Goal: Check status: Check status

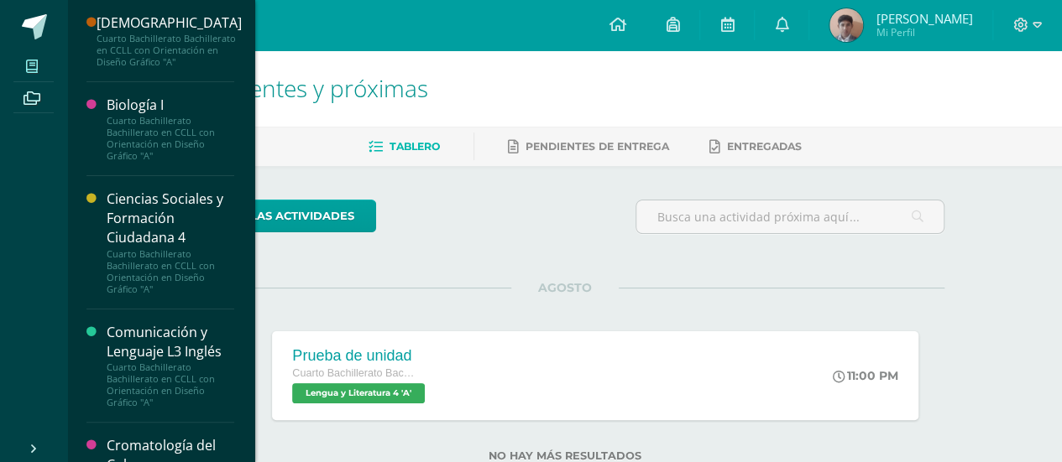
click at [32, 75] on span at bounding box center [32, 66] width 38 height 23
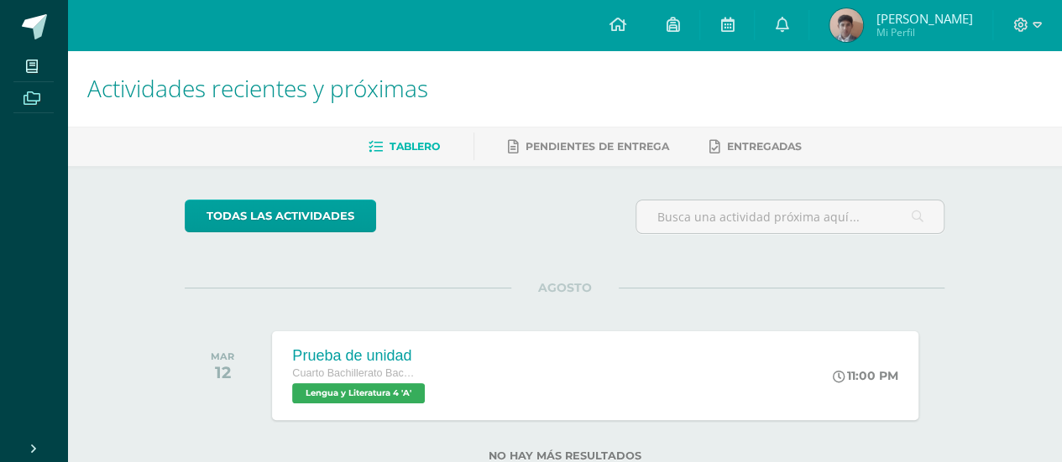
click at [39, 96] on icon at bounding box center [31, 97] width 17 height 13
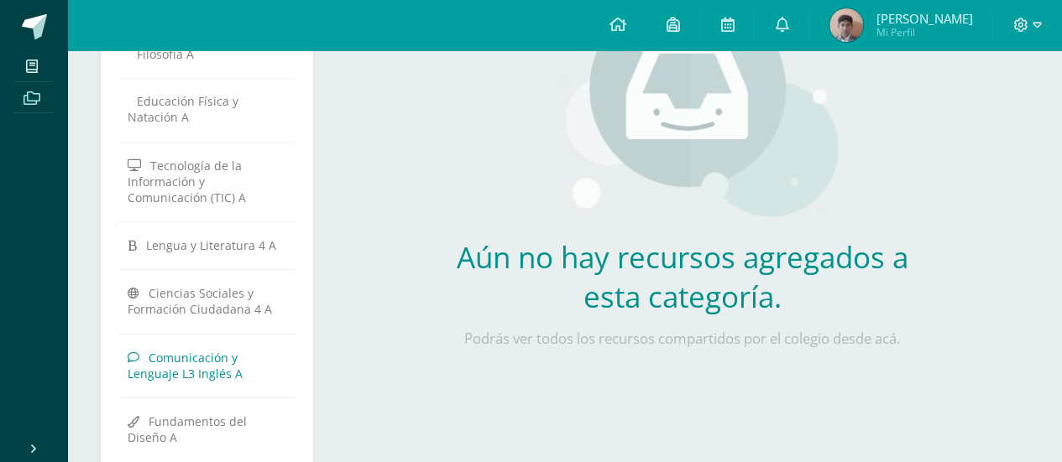
scroll to position [420, 0]
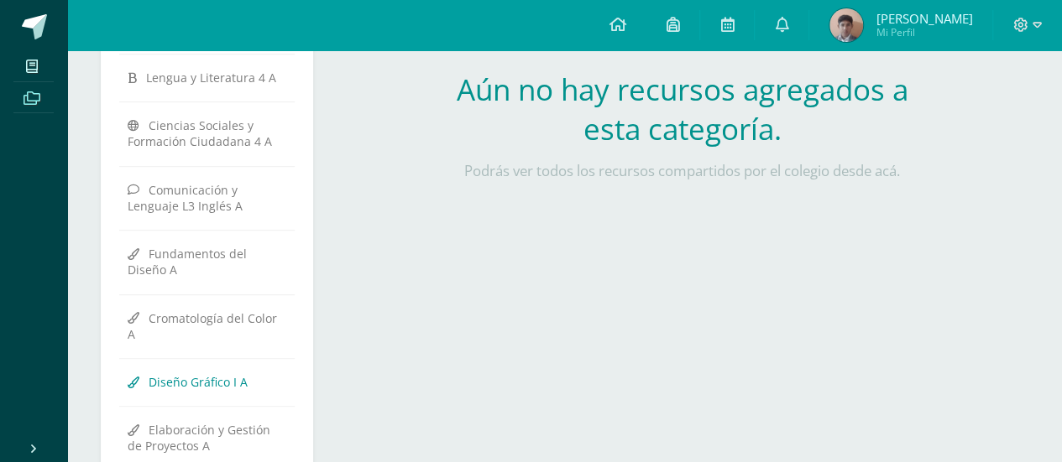
click at [179, 374] on span "Diseño Gráfico I A" at bounding box center [198, 382] width 99 height 16
click at [618, 30] on span at bounding box center [616, 25] width 17 height 18
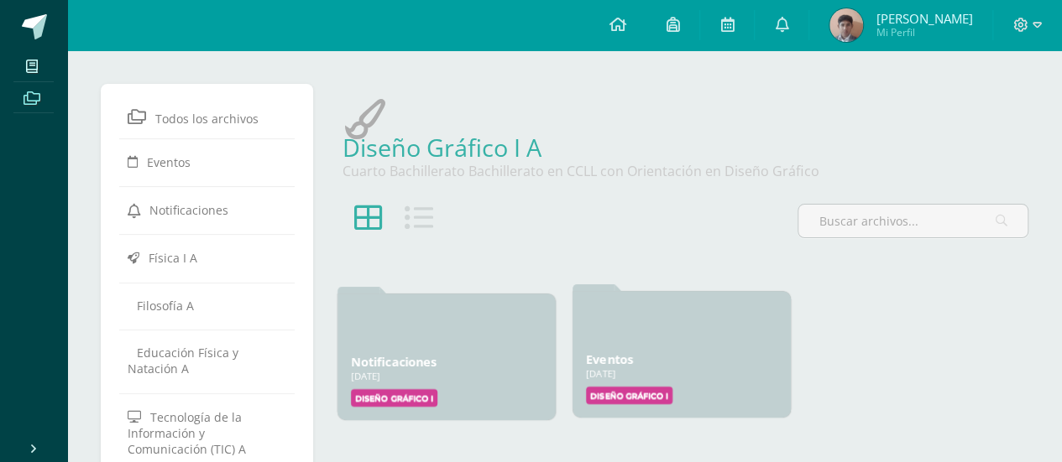
click at [628, 387] on label "Diseño Gráfico I" at bounding box center [629, 396] width 86 height 18
click at [633, 398] on label "Diseño Gráfico I" at bounding box center [629, 396] width 86 height 18
click at [365, 338] on icon at bounding box center [365, 324] width 29 height 29
click at [399, 398] on label "Diseño Gráfico I" at bounding box center [394, 396] width 86 height 18
click at [650, 392] on label "Diseño Gráfico I" at bounding box center [629, 396] width 86 height 18
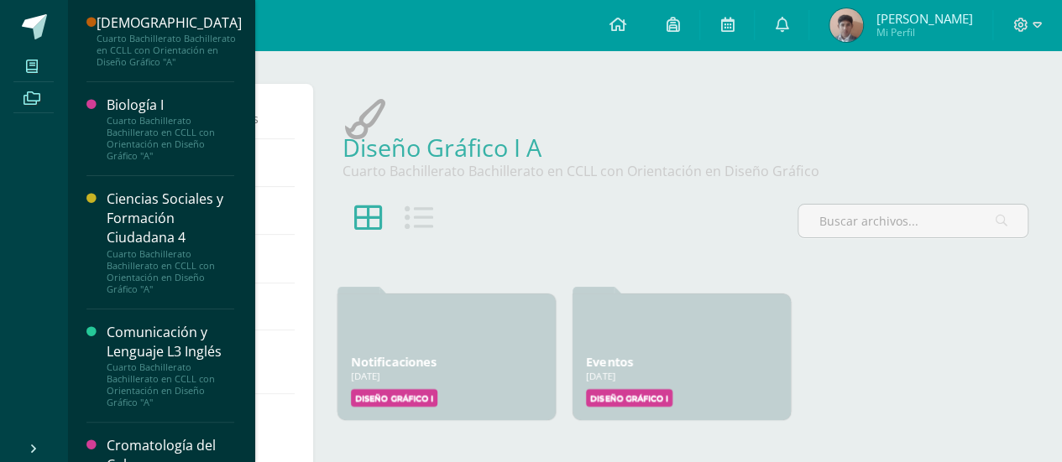
click at [30, 60] on icon at bounding box center [32, 66] width 12 height 13
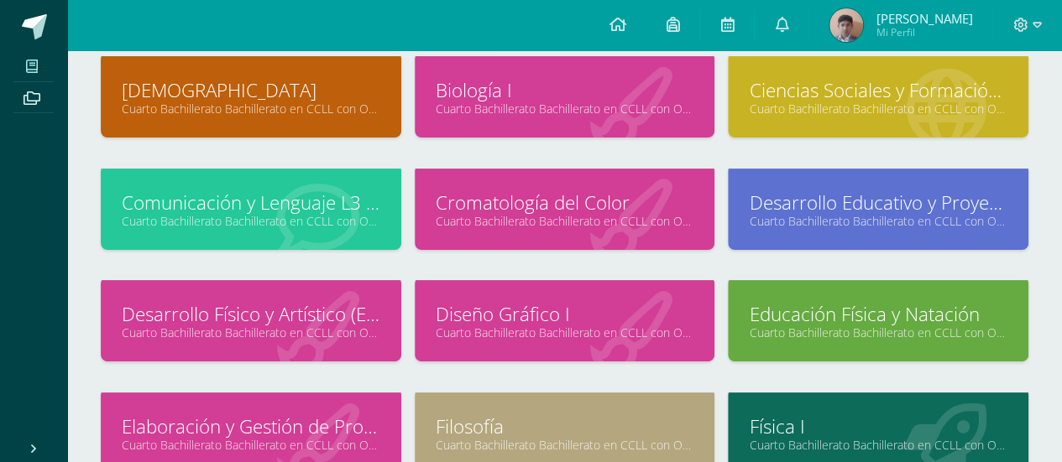
scroll to position [168, 0]
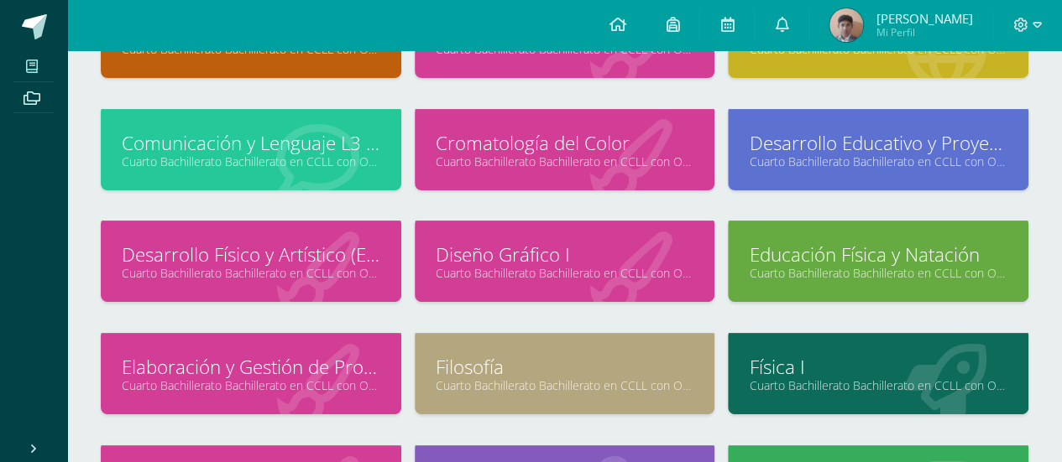
click at [571, 272] on link "Cuarto Bachillerato Bachillerato en CCLL con Orientación en Diseño Gráfico "A"" at bounding box center [565, 273] width 258 height 16
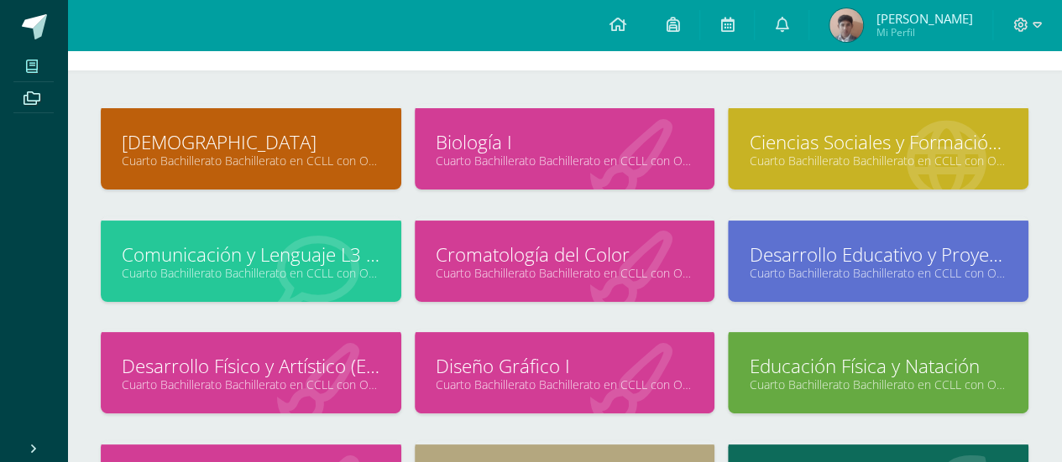
scroll to position [0, 0]
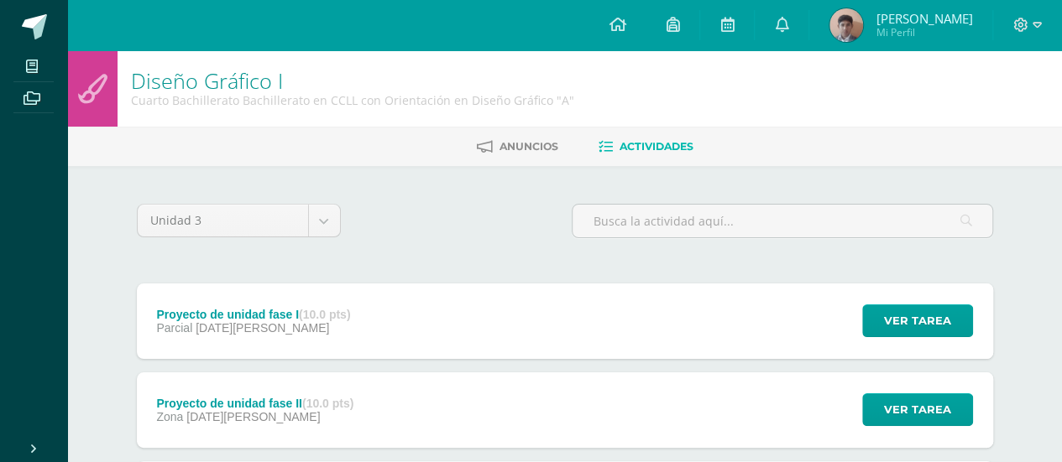
click at [253, 310] on div "Proyecto de unidad fase I (10.0 pts)" at bounding box center [253, 314] width 194 height 13
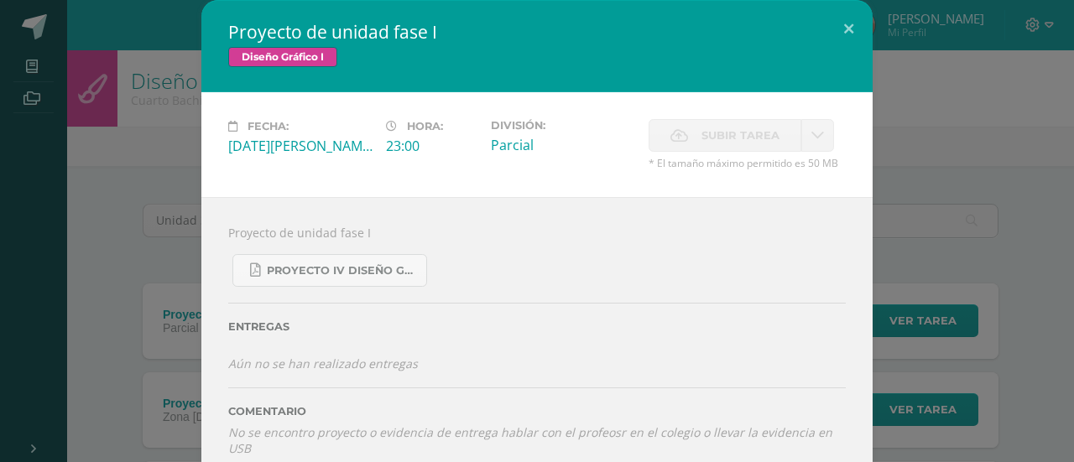
click at [813, 143] on link at bounding box center [817, 135] width 33 height 33
click at [805, 143] on link at bounding box center [817, 135] width 33 height 33
drag, startPoint x: 788, startPoint y: 141, endPoint x: 685, endPoint y: 141, distance: 103.2
click at [784, 141] on label "Subir tarea" at bounding box center [725, 135] width 153 height 33
click at [685, 141] on label "Subir tarea" at bounding box center [725, 135] width 153 height 33
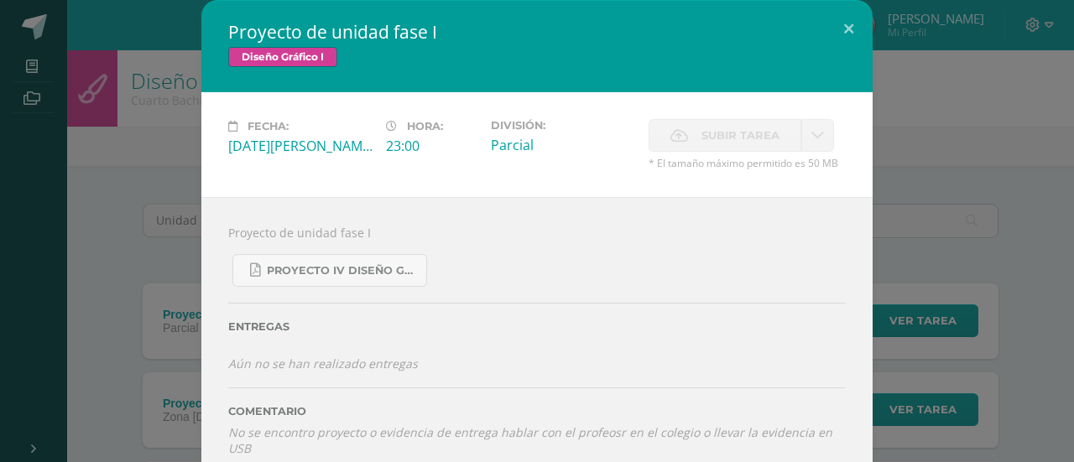
click at [690, 138] on label "Subir tarea" at bounding box center [725, 135] width 153 height 33
drag, startPoint x: 676, startPoint y: 140, endPoint x: 399, endPoint y: 310, distance: 324.7
click at [660, 152] on div "Subir tarea" at bounding box center [747, 137] width 197 height 37
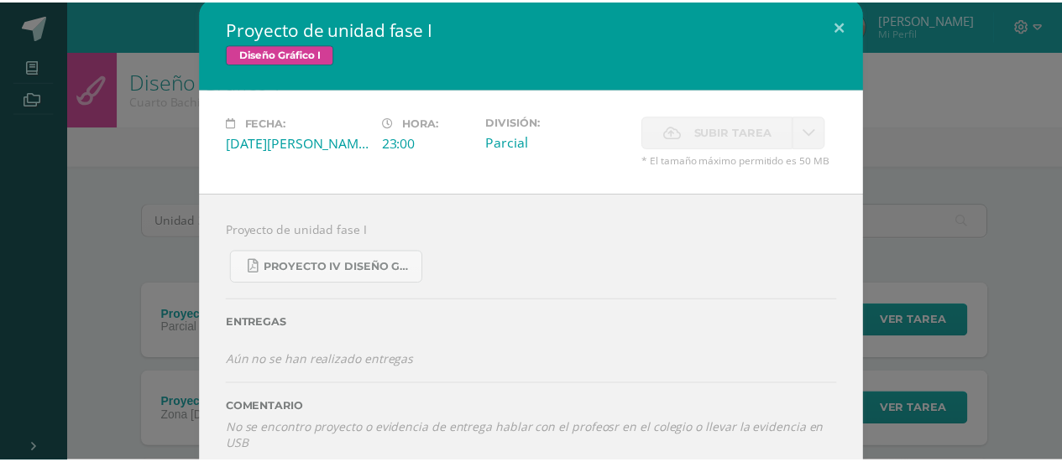
scroll to position [3, 0]
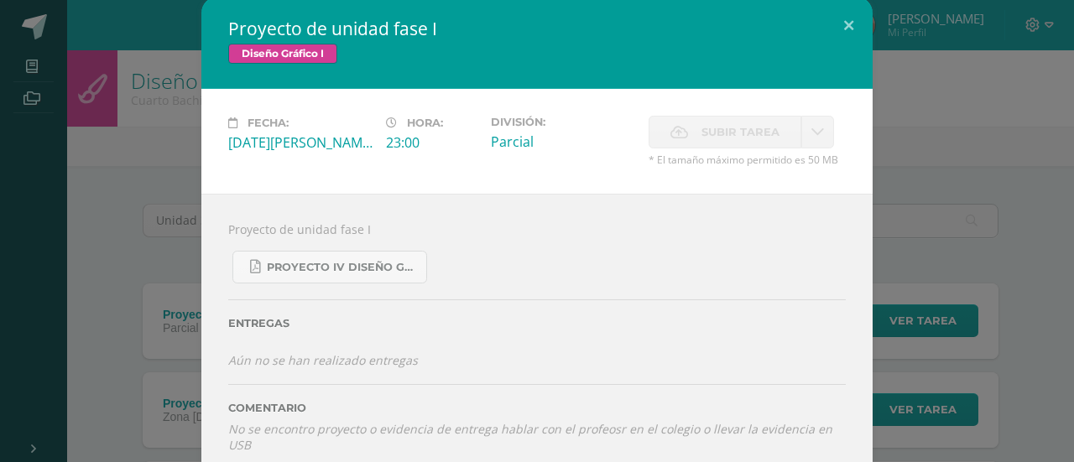
click at [811, 451] on div "Proyecto de unidad fase I Proyecto IV Diseño Grafico.pdf Entregas Aún no se han…" at bounding box center [536, 337] width 671 height 287
drag, startPoint x: 726, startPoint y: 458, endPoint x: 725, endPoint y: 433, distance: 25.2
click at [726, 458] on div "Proyecto de unidad fase I Proyecto IV Diseño Grafico.pdf Entregas Aún no se han…" at bounding box center [536, 337] width 671 height 287
click at [726, 422] on icon "No se encontro proyecto o evidencia de entrega hablar con el profeosr en el col…" at bounding box center [530, 437] width 604 height 32
click at [733, 410] on label "Comentario" at bounding box center [537, 408] width 618 height 13
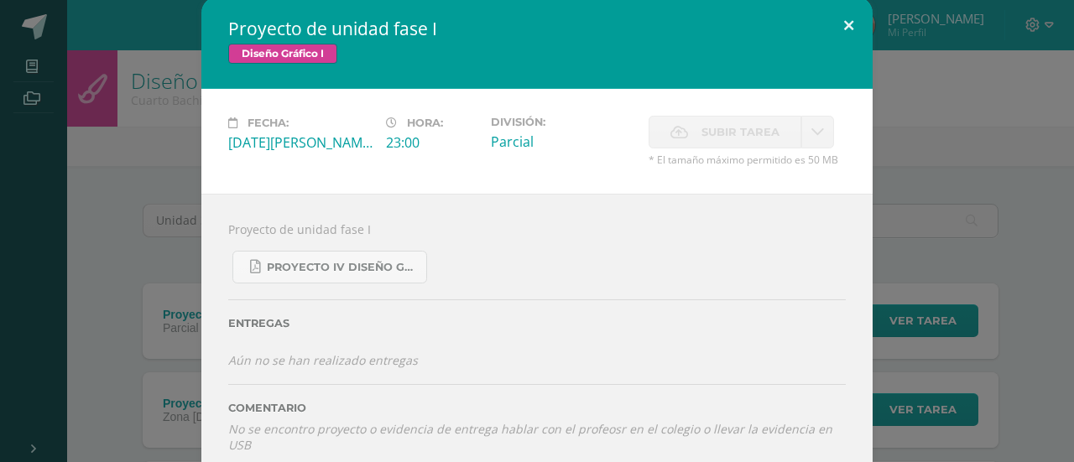
click at [842, 24] on button at bounding box center [849, 25] width 48 height 57
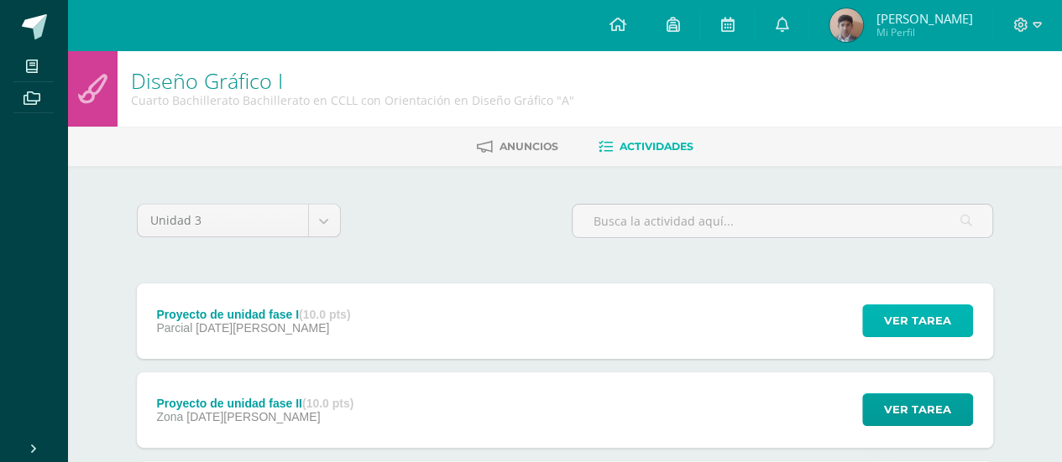
click at [912, 332] on span "Ver tarea" at bounding box center [917, 320] width 67 height 31
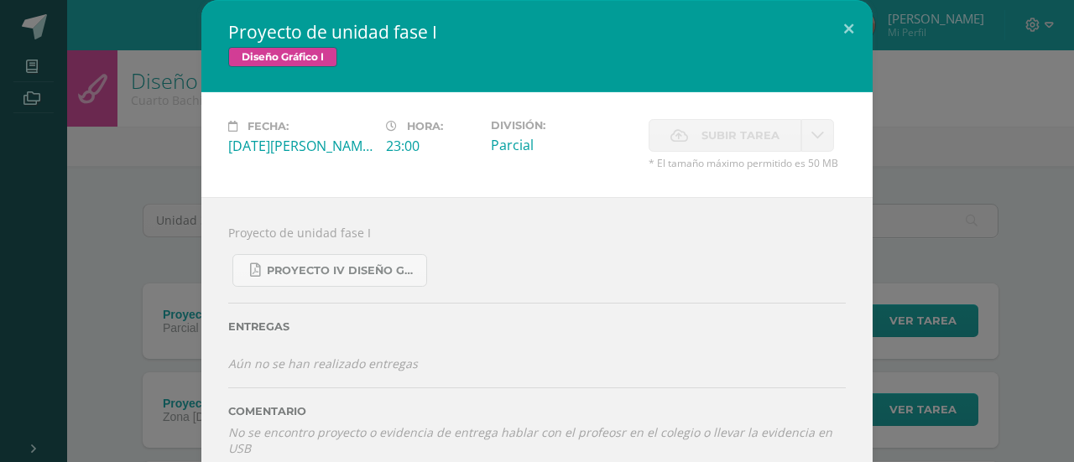
click at [767, 130] on span "Subir tarea" at bounding box center [741, 135] width 78 height 31
drag, startPoint x: 767, startPoint y: 130, endPoint x: 795, endPoint y: 126, distance: 28.0
click at [769, 130] on span "Subir tarea" at bounding box center [741, 135] width 78 height 31
click at [832, 34] on button at bounding box center [849, 28] width 48 height 57
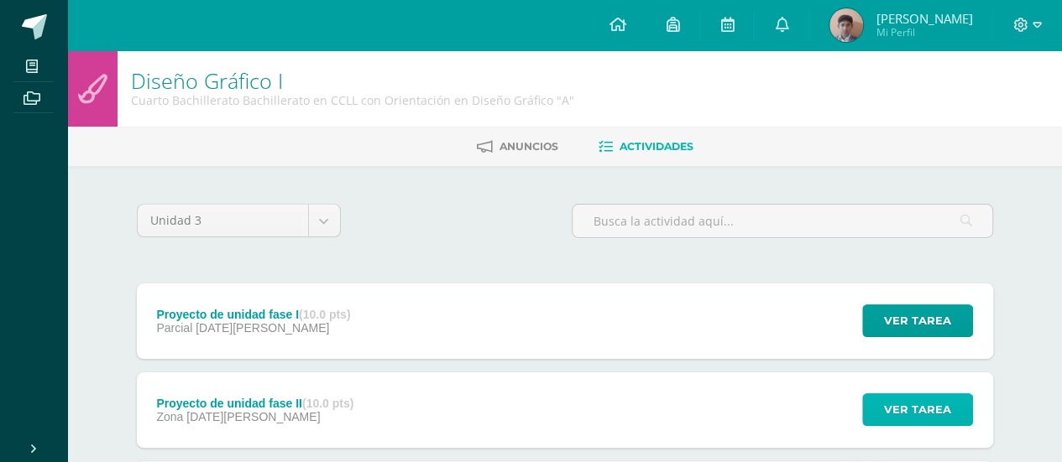
click at [913, 409] on span "Ver tarea" at bounding box center [917, 409] width 67 height 31
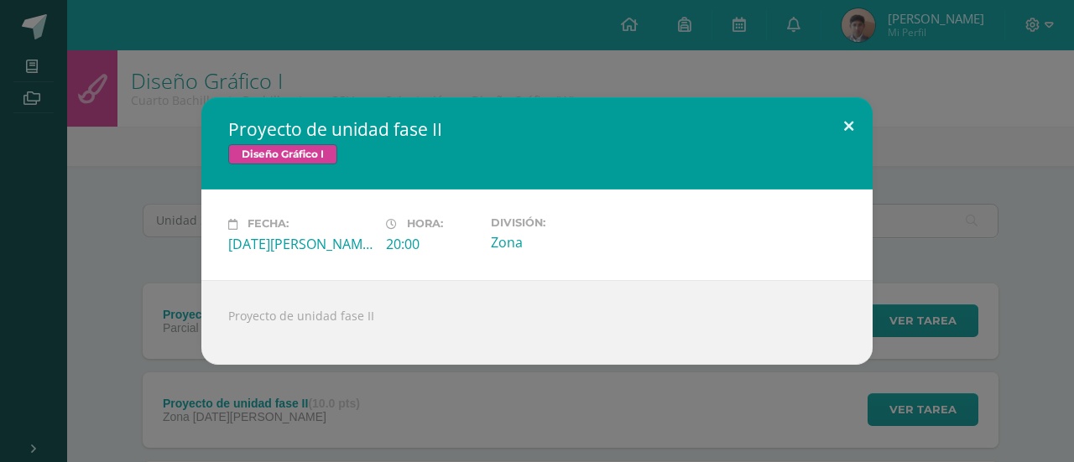
click at [846, 128] on button at bounding box center [849, 125] width 48 height 57
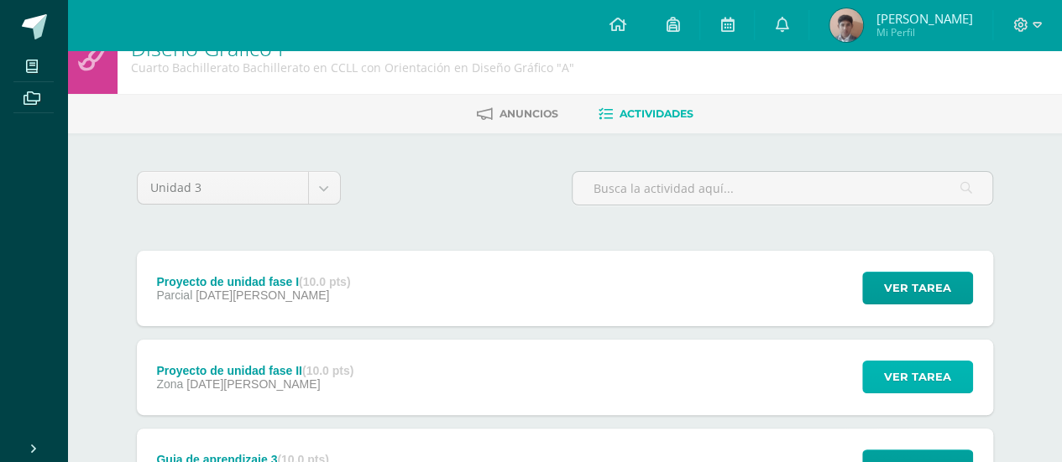
scroll to position [0, 0]
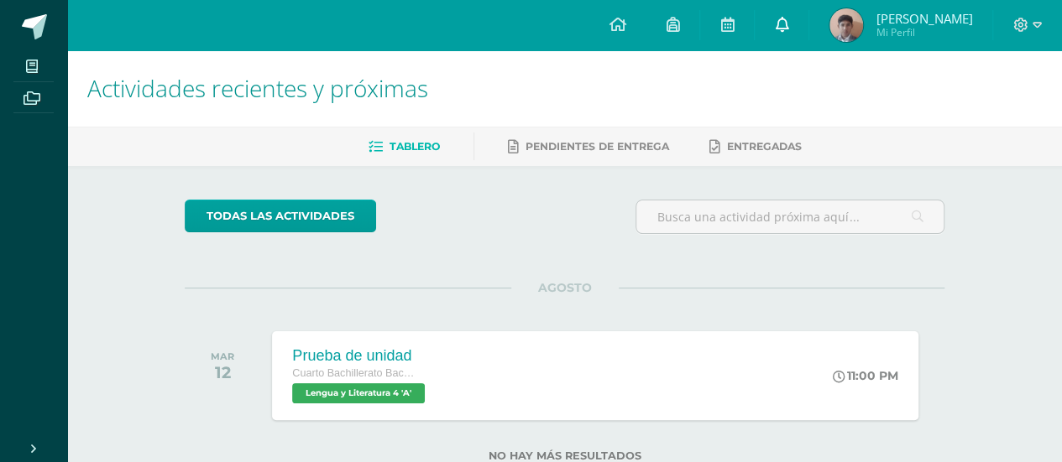
click at [808, 27] on link at bounding box center [781, 25] width 54 height 50
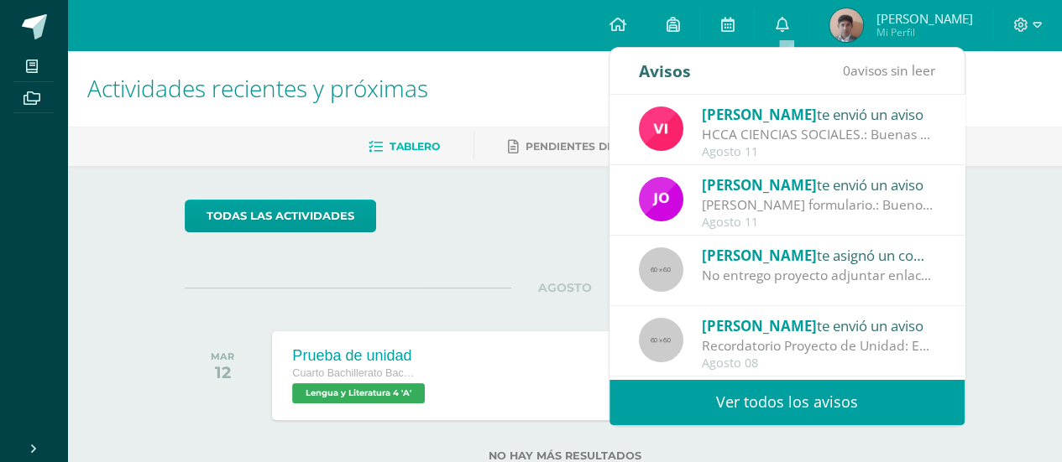
click at [983, 86] on h1 "Actividades recientes y próximas" at bounding box center [564, 88] width 954 height 76
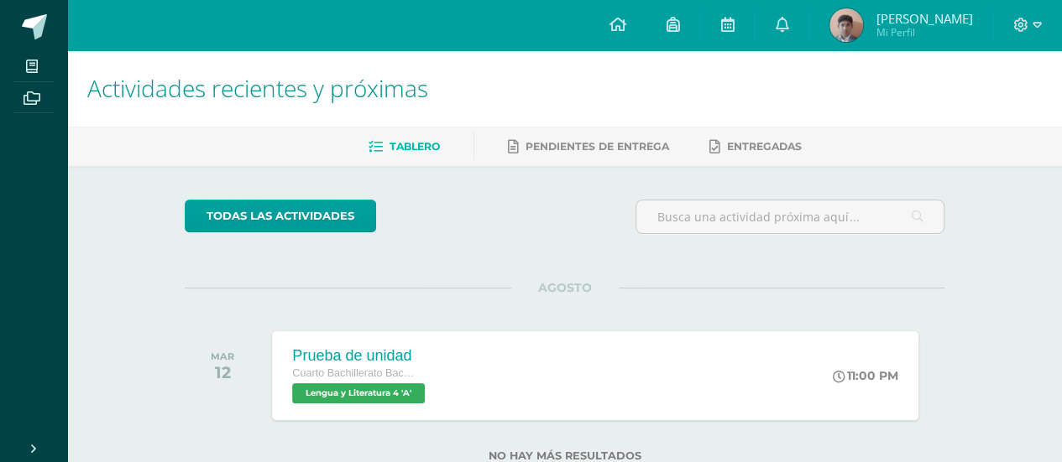
click at [880, 21] on span "[PERSON_NAME]" at bounding box center [923, 18] width 97 height 17
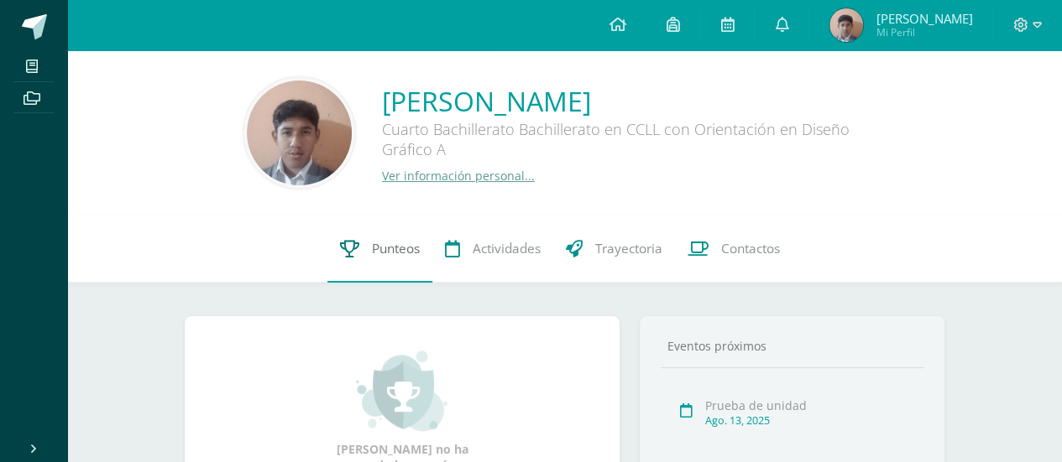
click at [396, 250] on span "Punteos" at bounding box center [396, 249] width 48 height 18
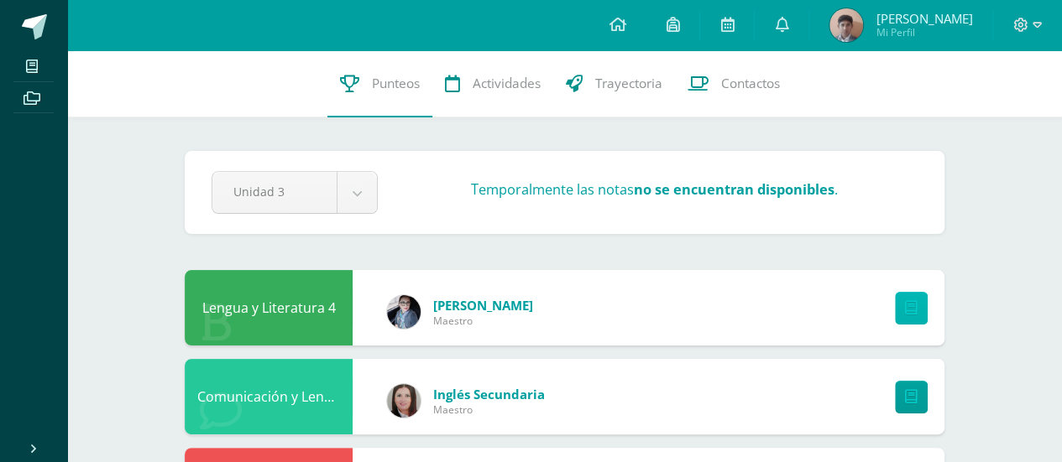
click at [906, 303] on icon at bounding box center [911, 308] width 13 height 14
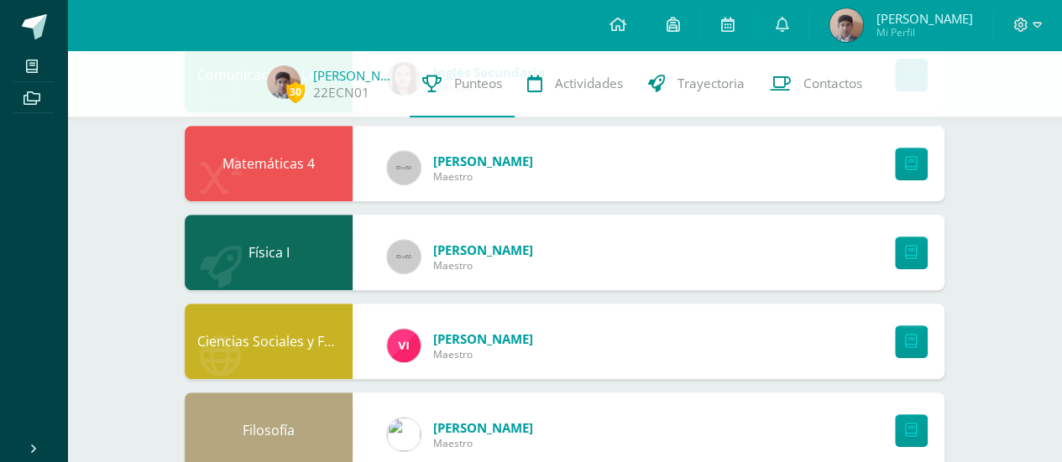
scroll to position [336, 0]
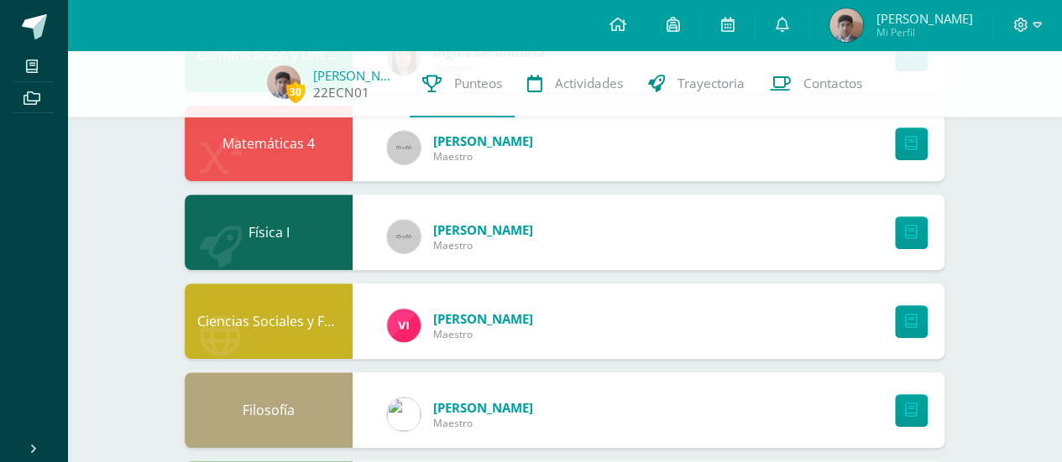
click at [296, 92] on span "30" at bounding box center [295, 91] width 18 height 21
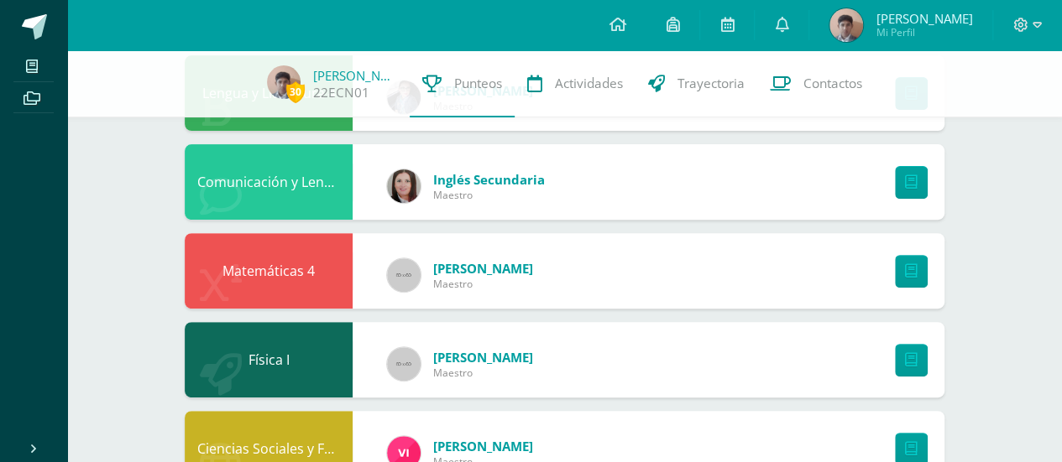
scroll to position [0, 0]
